Goal: Navigation & Orientation: Find specific page/section

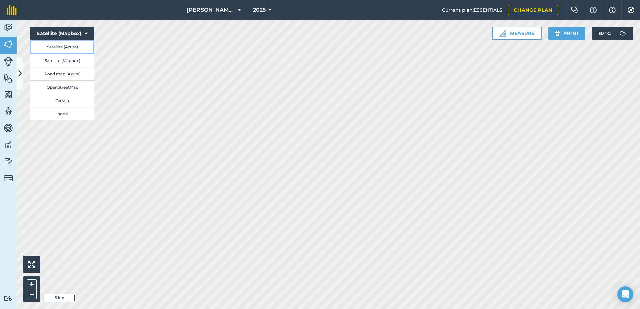
click at [76, 47] on button "Satellite (Azure)" at bounding box center [62, 46] width 64 height 13
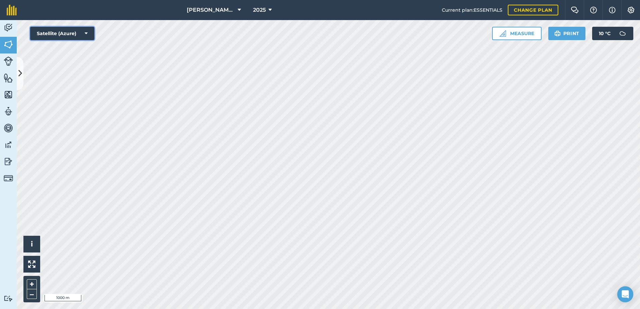
click at [86, 33] on icon at bounding box center [86, 33] width 3 height 7
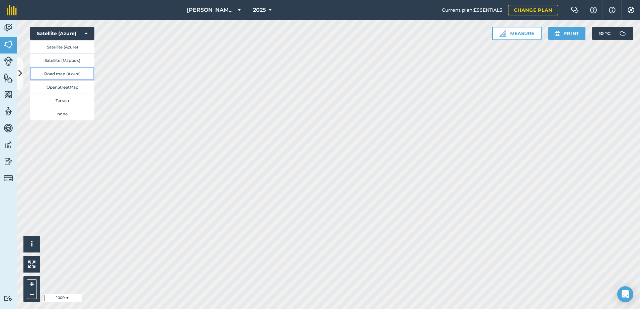
click at [73, 74] on button "Road map (Azure)" at bounding box center [62, 73] width 64 height 13
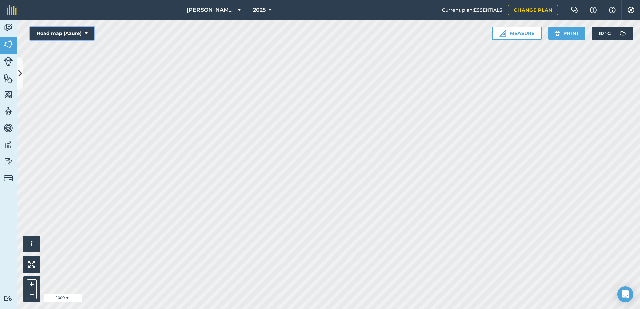
click at [81, 33] on button "Road map (Azure)" at bounding box center [62, 33] width 64 height 13
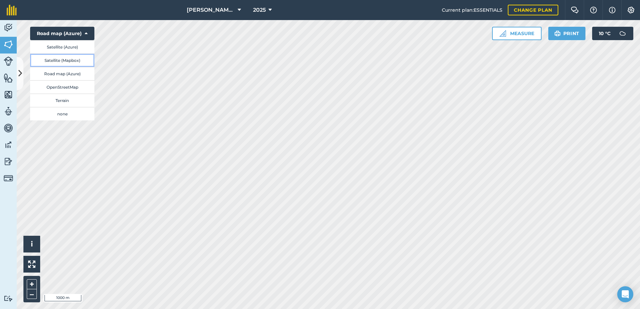
click at [75, 65] on button "Satellite (Mapbox)" at bounding box center [62, 60] width 64 height 13
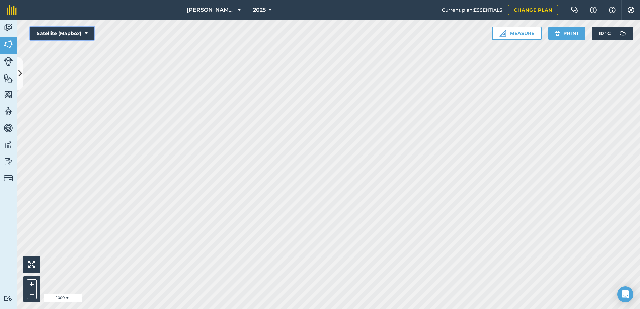
click at [80, 37] on button "Satellite (Mapbox)" at bounding box center [62, 33] width 64 height 13
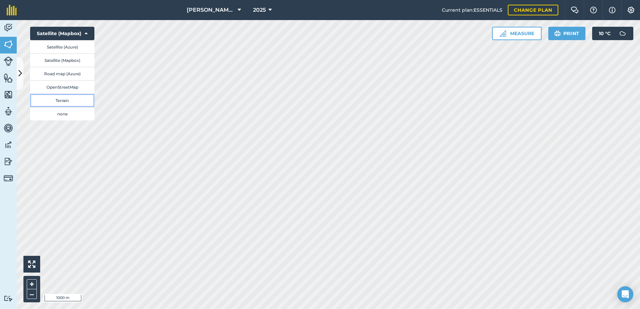
click at [60, 99] on button "Terrain" at bounding box center [62, 100] width 64 height 13
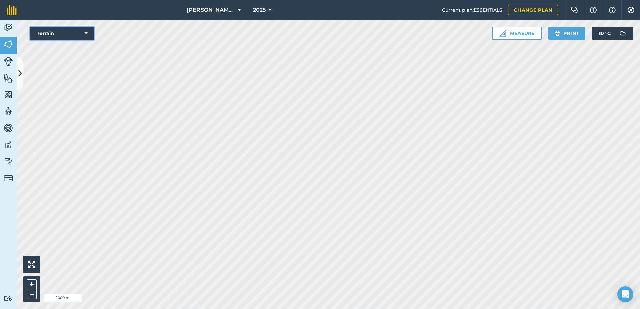
click at [80, 39] on button "Terrain" at bounding box center [62, 33] width 64 height 13
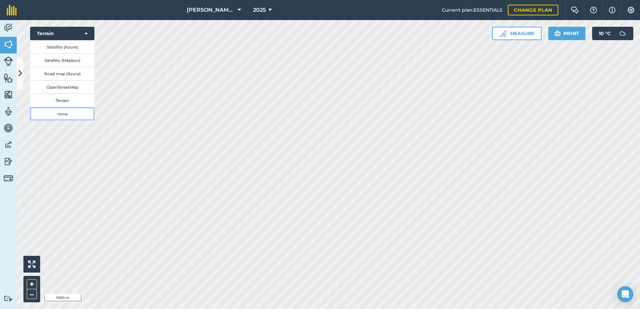
click at [66, 116] on button "none" at bounding box center [62, 113] width 64 height 13
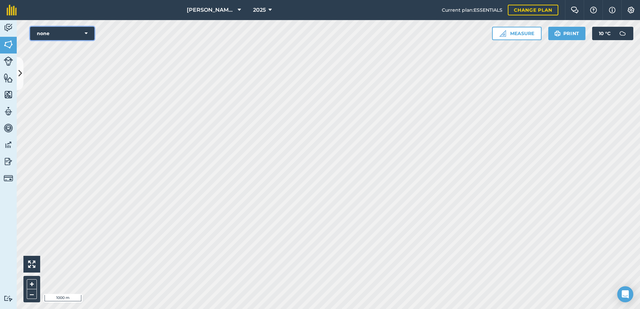
click at [86, 39] on button "none" at bounding box center [62, 33] width 64 height 13
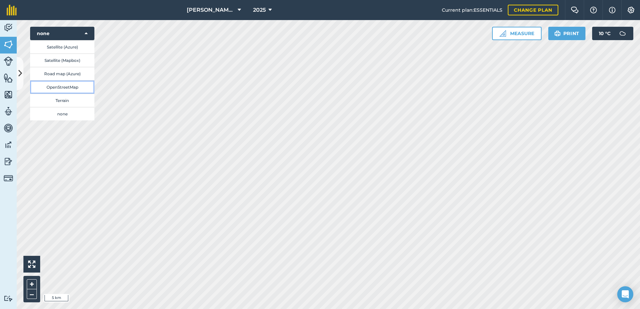
click at [73, 88] on button "OpenStreetMap" at bounding box center [62, 86] width 64 height 13
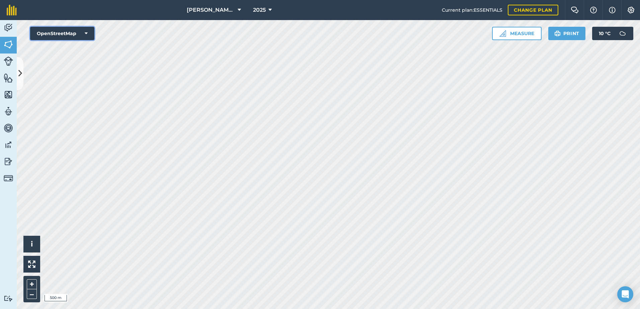
click at [87, 38] on button "OpenStreetMap" at bounding box center [62, 33] width 64 height 13
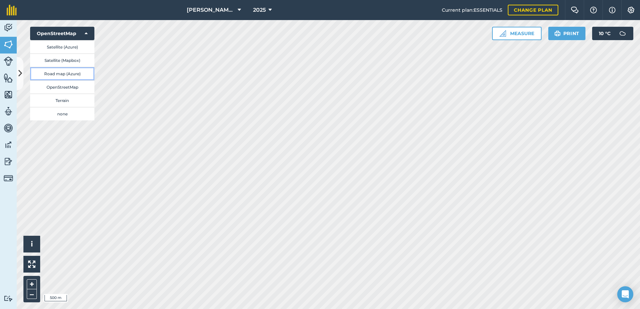
click at [69, 70] on button "Road map (Azure)" at bounding box center [62, 73] width 64 height 13
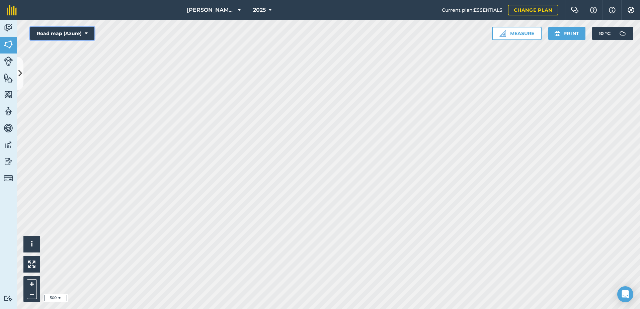
click at [83, 32] on button "Road map (Azure)" at bounding box center [62, 33] width 64 height 13
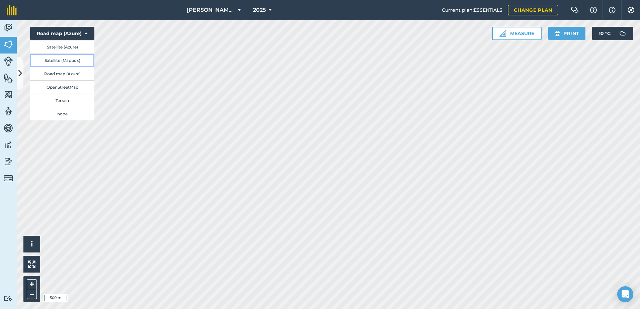
click at [71, 60] on button "Satellite (Mapbox)" at bounding box center [62, 60] width 64 height 13
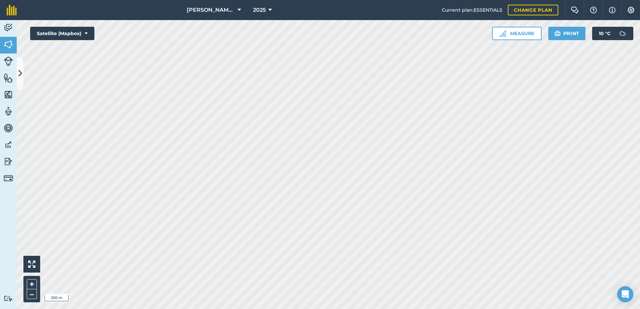
click at [498, 309] on html "[PERSON_NAME] ASAHI PADDOCKS 2025 Current plan : ESSENTIALS Change plan Farm Ch…" at bounding box center [320, 154] width 640 height 309
